Goal: Complete application form

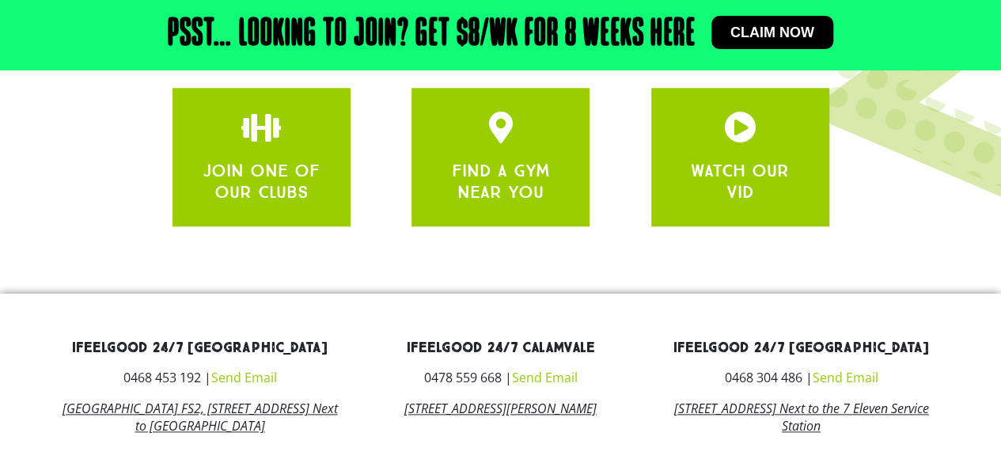
scroll to position [754, 0]
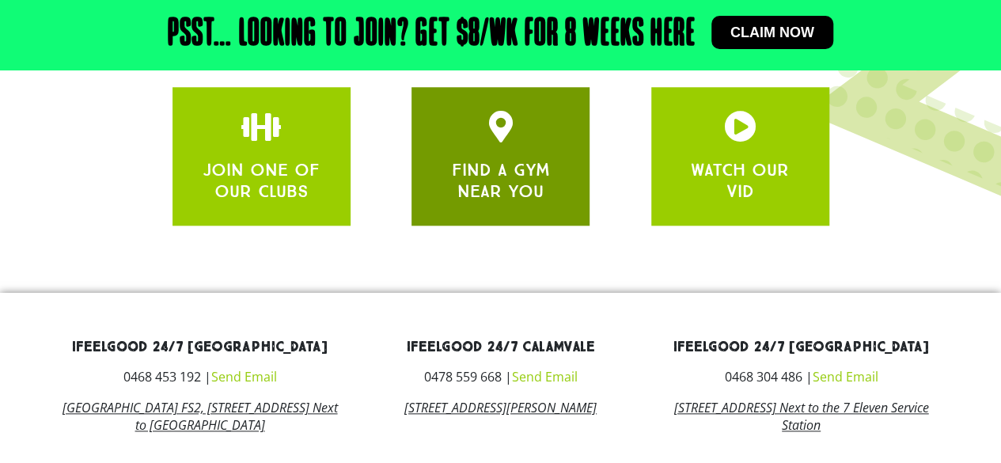
click at [549, 164] on link "FIND A GYM NEAR YOU" at bounding box center [501, 180] width 98 height 42
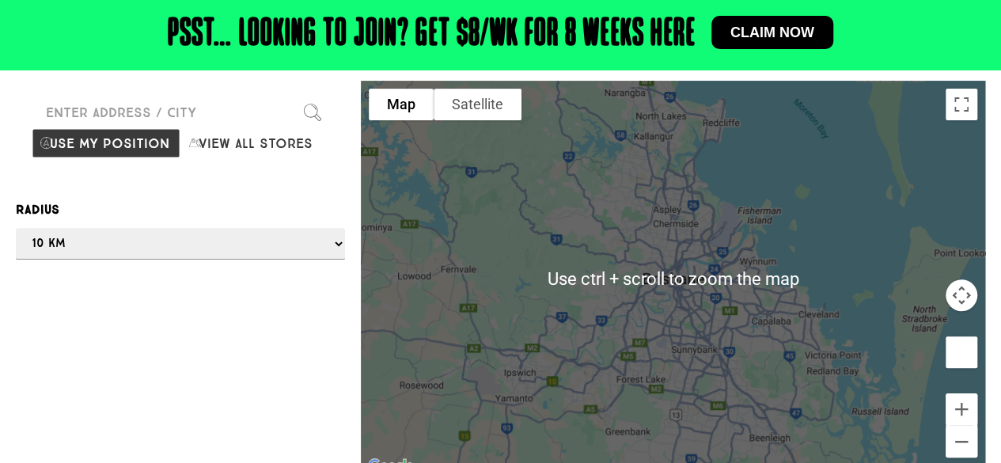
scroll to position [167, 0]
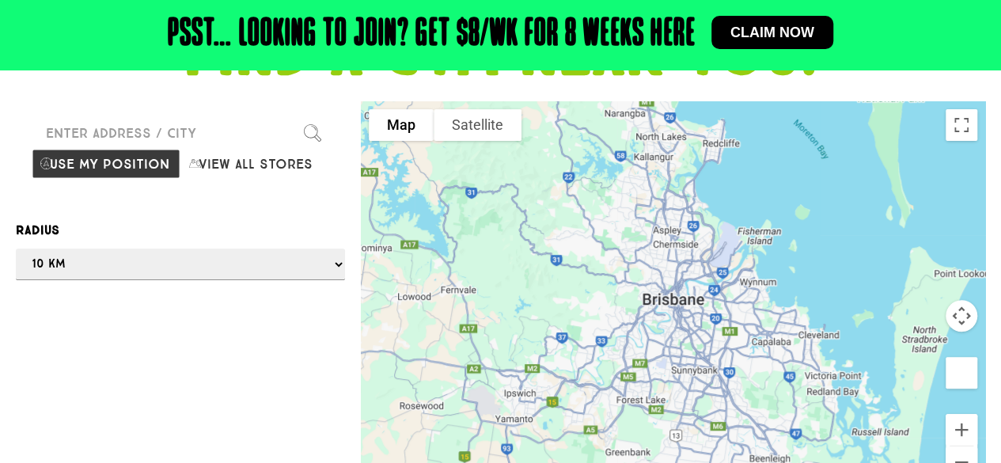
click at [180, 135] on input "Please enter a valid address" at bounding box center [181, 133] width 298 height 32
click at [184, 135] on div at bounding box center [500, 231] width 1001 height 463
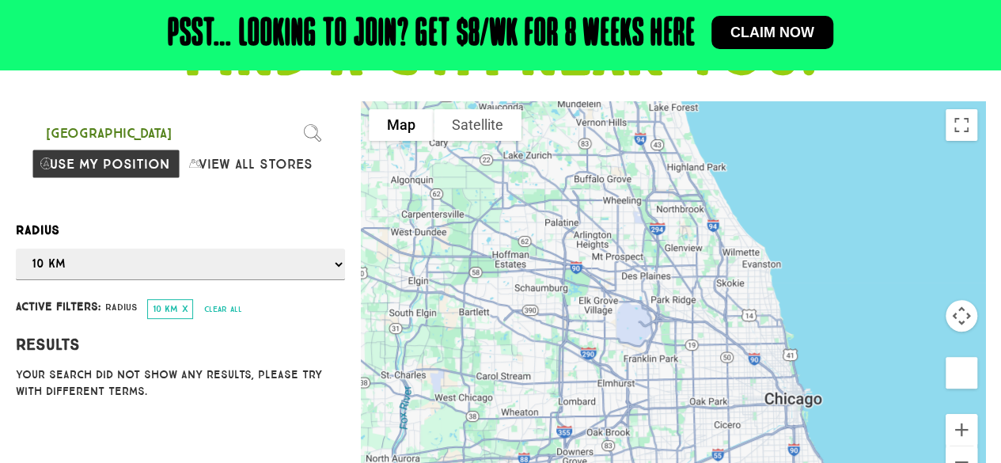
click at [177, 139] on input "[GEOGRAPHIC_DATA]" at bounding box center [181, 133] width 298 height 32
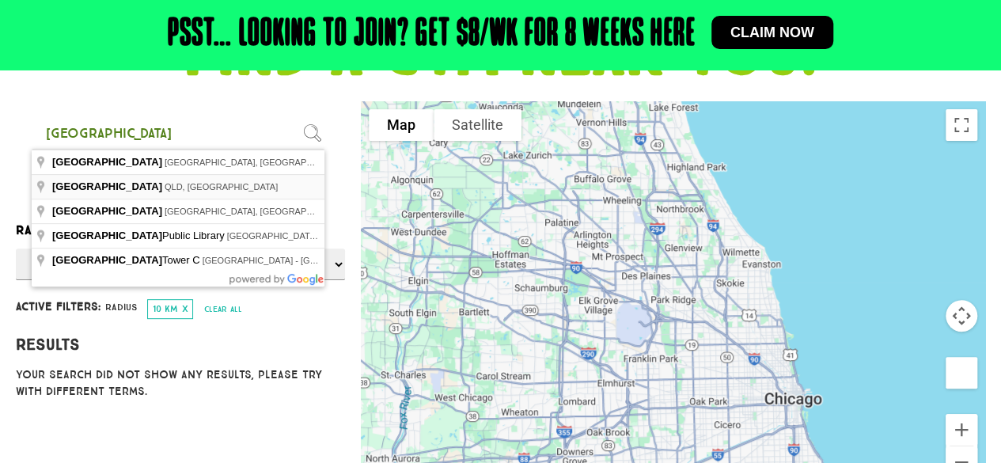
type input "[GEOGRAPHIC_DATA], [GEOGRAPHIC_DATA]"
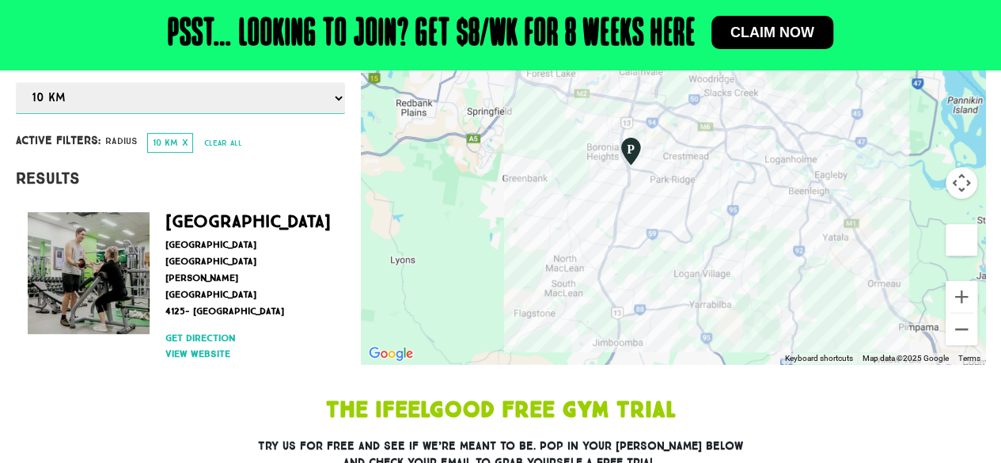
scroll to position [303, 0]
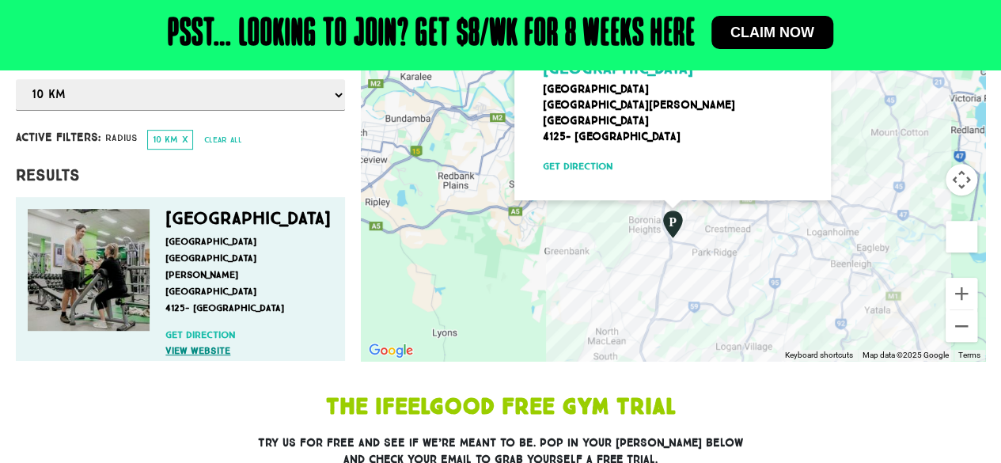
click at [209, 344] on link "View website" at bounding box center [244, 351] width 159 height 14
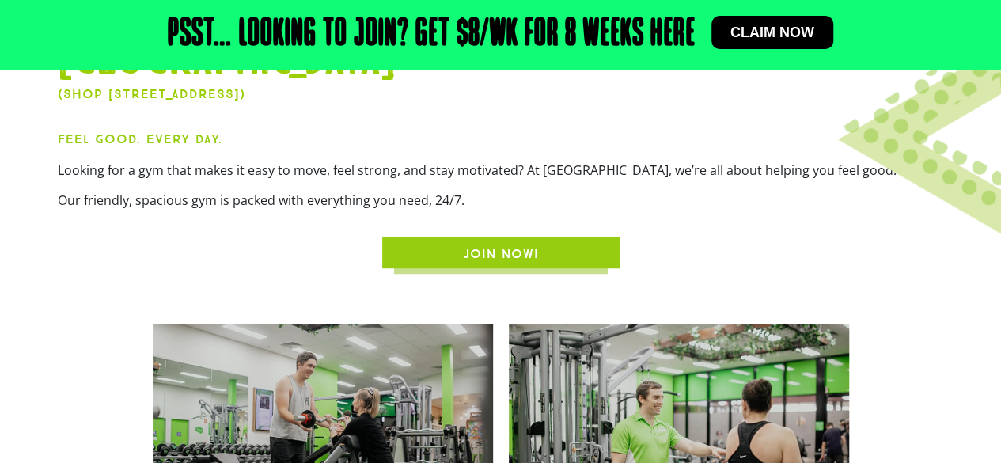
click at [456, 249] on span "JOIN NOW!" at bounding box center [500, 254] width 161 height 19
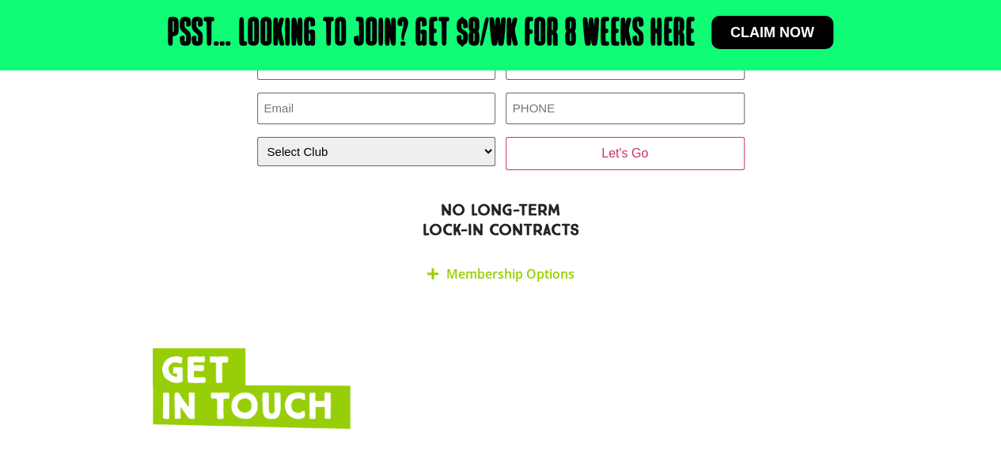
scroll to position [2863, 0]
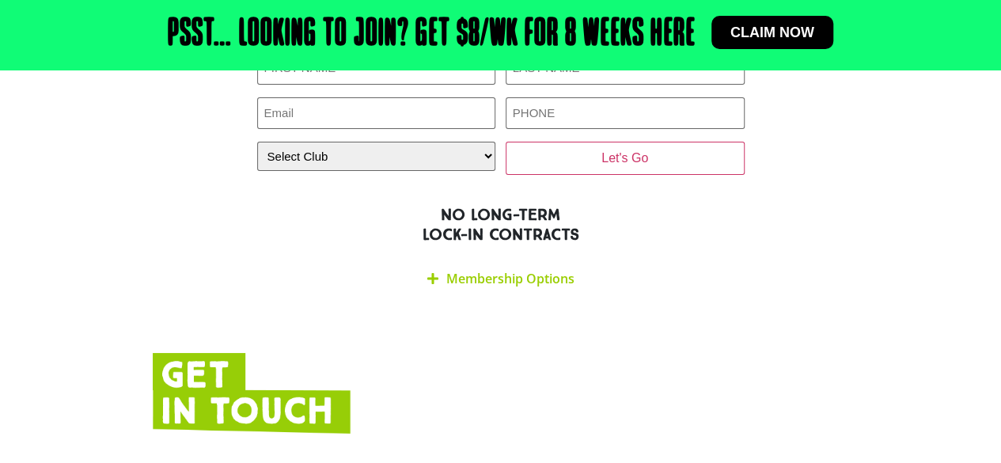
click at [501, 270] on link "Membership Options" at bounding box center [510, 278] width 128 height 17
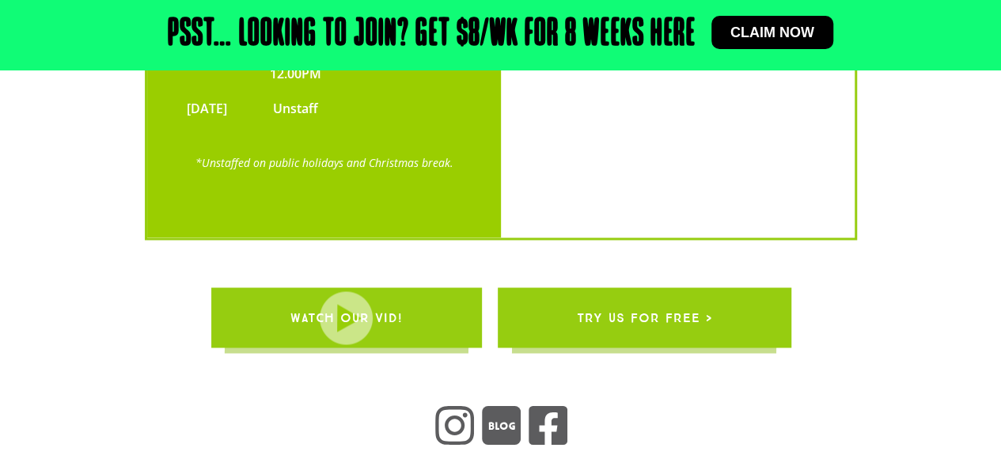
scroll to position [4204, 0]
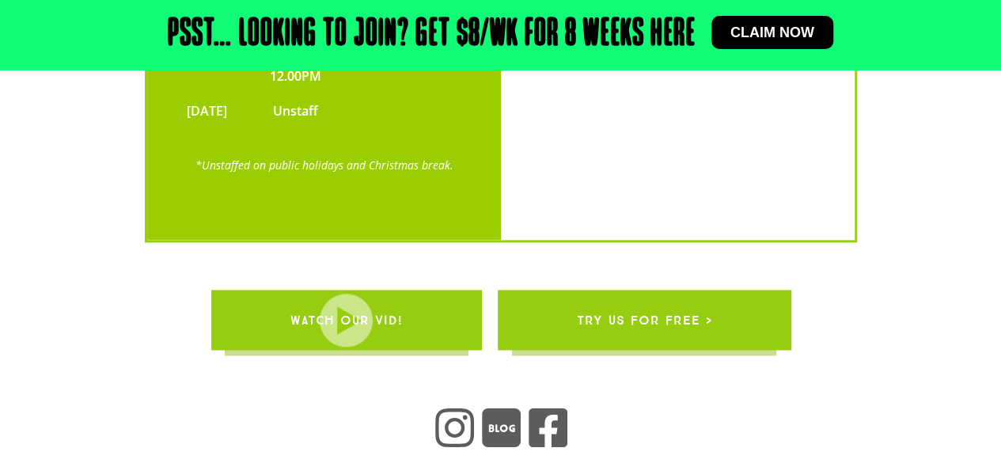
click at [808, 36] on span "Claim now" at bounding box center [773, 32] width 84 height 14
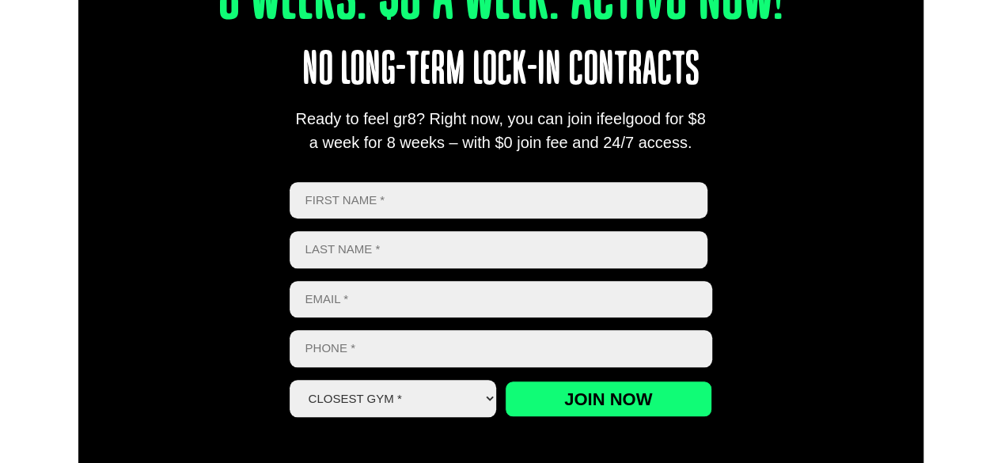
scroll to position [660, 0]
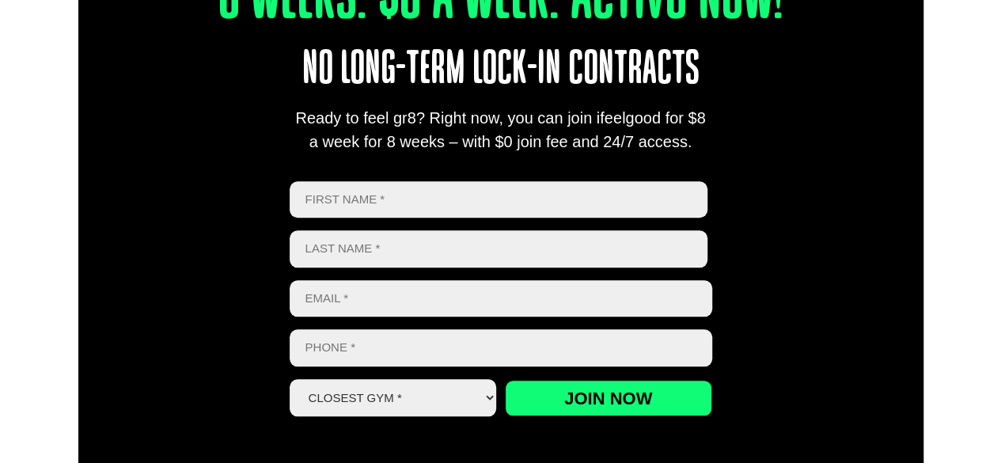
click at [613, 198] on input "First" at bounding box center [499, 199] width 419 height 37
click at [553, 184] on input "First" at bounding box center [499, 199] width 419 height 37
type input "Jennifer"
click at [454, 253] on input "Last name" at bounding box center [499, 248] width 419 height 37
type input "Ukello"
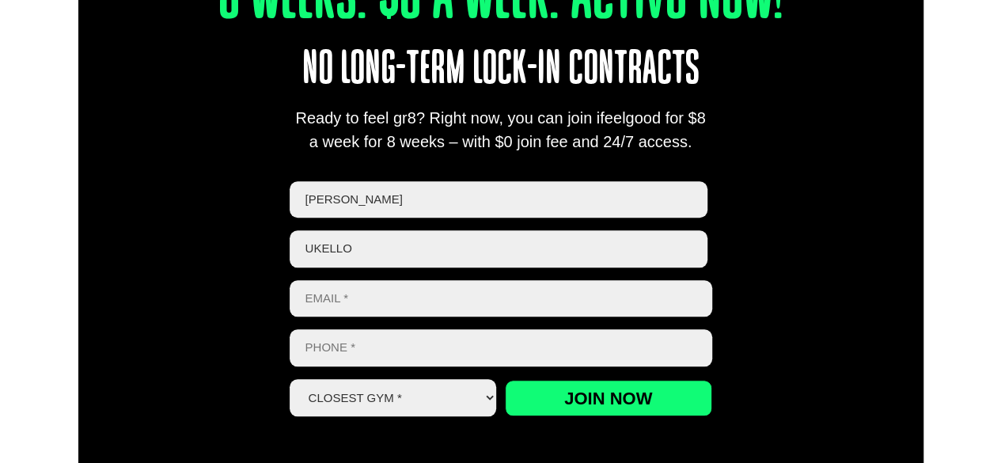
click at [483, 309] on input "Email *" at bounding box center [501, 298] width 423 height 37
type input "agaly5829@gmail.com"
click at [476, 340] on input "Phone *" at bounding box center [501, 347] width 423 height 37
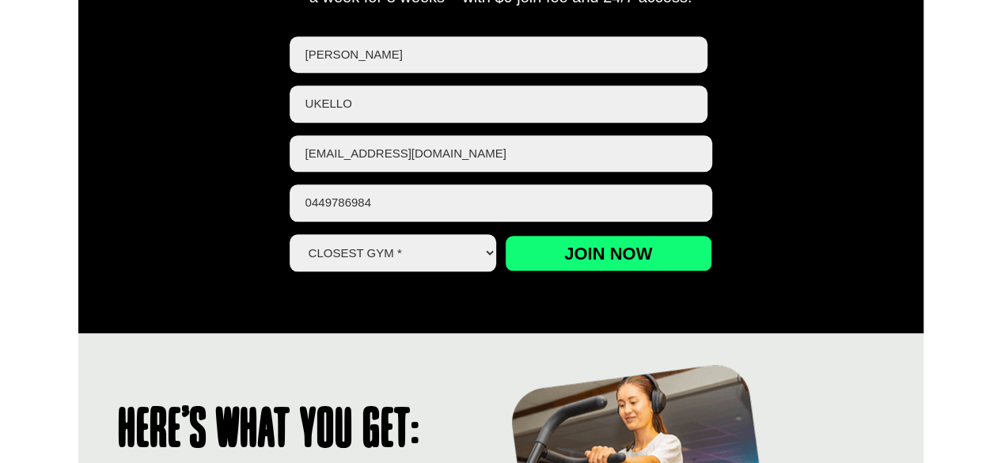
scroll to position [806, 0]
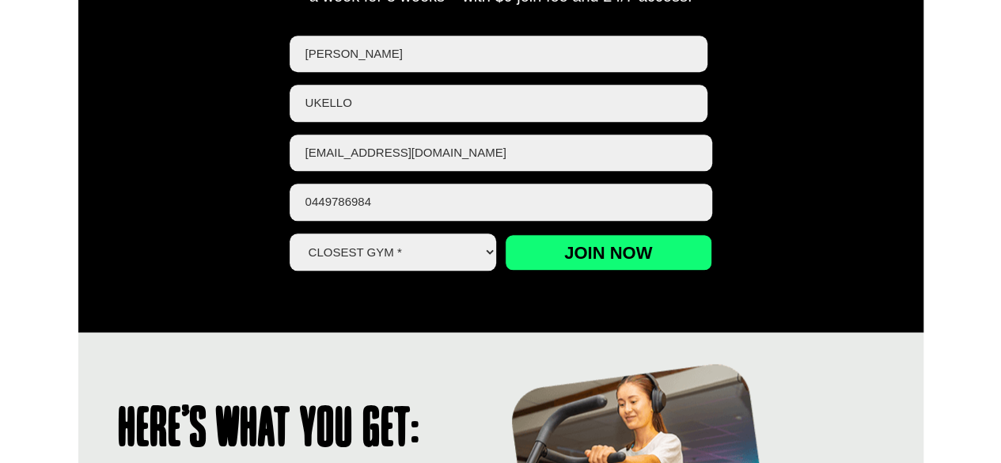
type input "0449786984"
click at [463, 264] on select "Closest Gym * Alexandra Hills Calamvale Coopers Plains Middle Park Oxley Park R…" at bounding box center [393, 252] width 207 height 37
select select "[GEOGRAPHIC_DATA]"
click at [290, 234] on select "Closest Gym * Alexandra Hills Calamvale Coopers Plains Middle Park Oxley Park R…" at bounding box center [393, 252] width 207 height 37
click at [520, 315] on div "8 Weeks. $8 A Week. Activ8 Now! No long-term lock-in contracts Ready to feel gr…" at bounding box center [500, 27] width 845 height 609
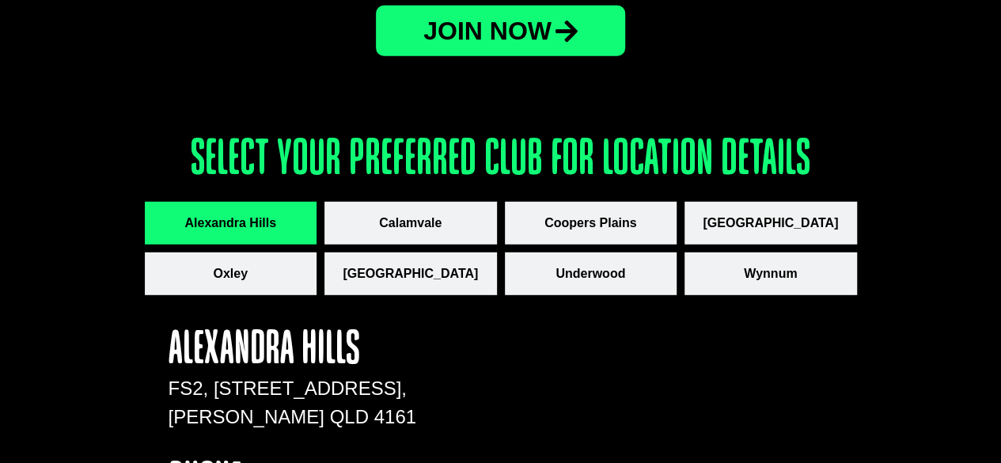
scroll to position [2117, 0]
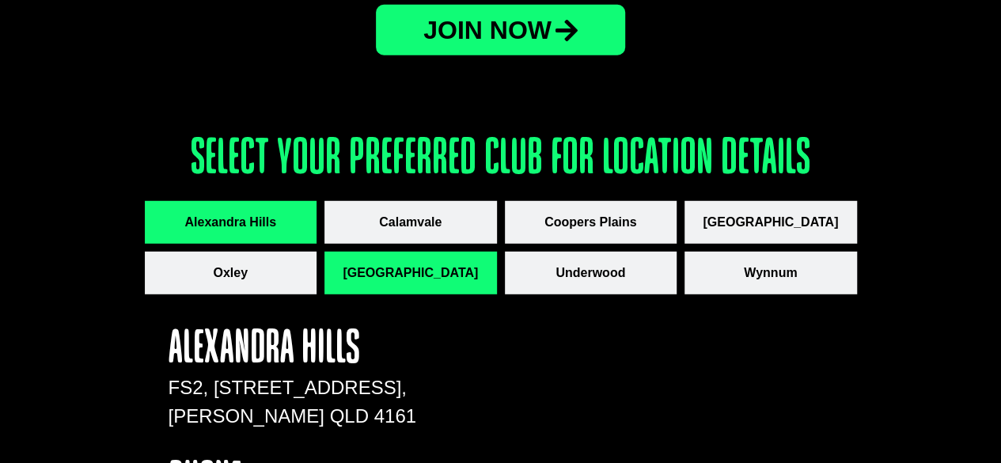
click at [439, 278] on span "[GEOGRAPHIC_DATA]" at bounding box center [410, 273] width 135 height 19
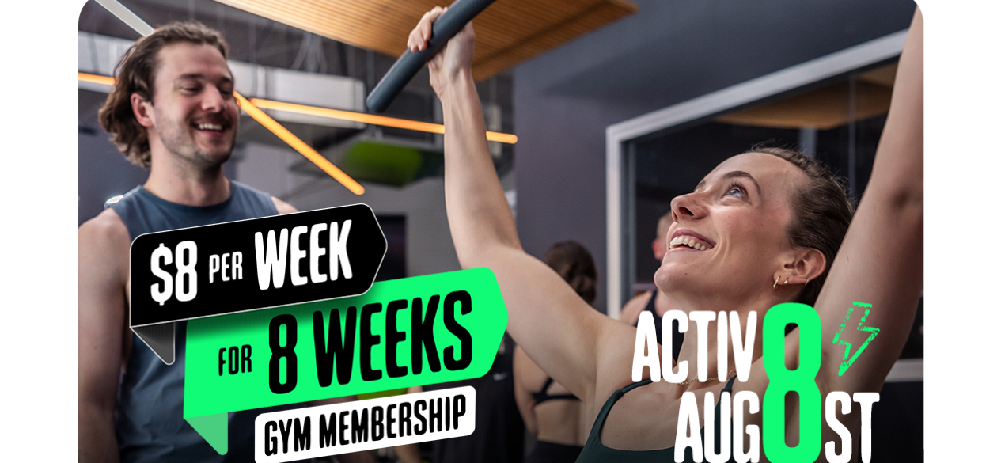
scroll to position [70, 0]
